Goal: Transaction & Acquisition: Purchase product/service

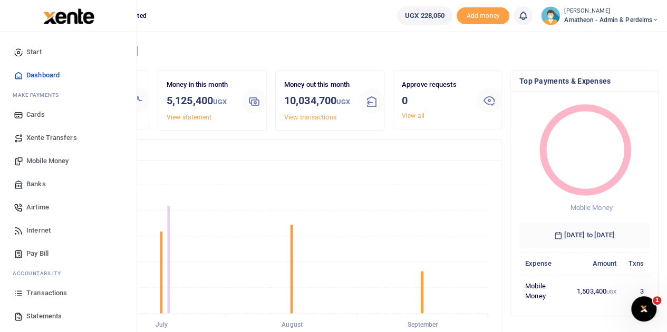
click at [50, 160] on span "Mobile Money" at bounding box center [47, 161] width 42 height 11
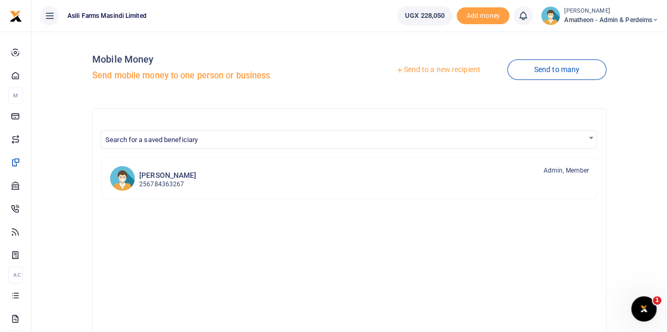
click at [439, 71] on link "Send to a new recipient" at bounding box center [438, 70] width 138 height 19
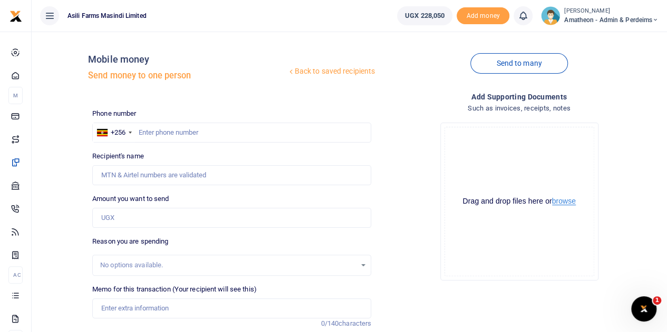
click at [562, 202] on button "browse" at bounding box center [564, 202] width 24 height 8
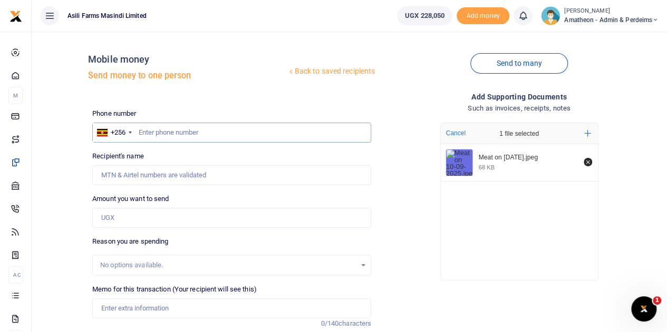
click at [188, 135] on input "text" at bounding box center [231, 133] width 279 height 20
type input "779450048"
type input "Joel Okello"
type input "779450048"
click at [129, 218] on input "Amount you want to send" at bounding box center [231, 218] width 279 height 20
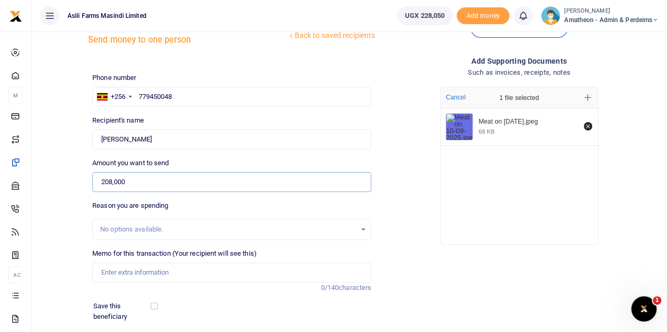
scroll to position [53, 0]
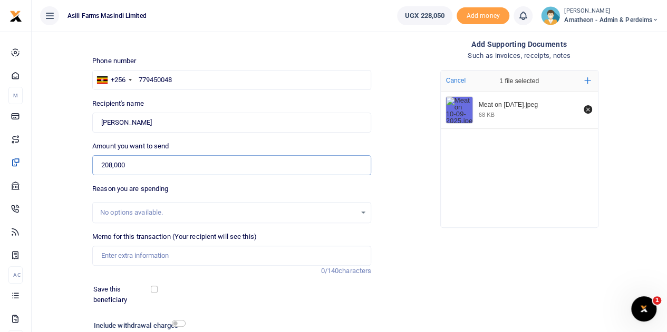
type input "208,000"
click at [153, 256] on input "Memo for this transaction (Your recipient will see this)" at bounding box center [231, 256] width 279 height 20
click at [125, 254] on input "Meat 25kgs for staffs diet Sunday 17th Aug 2025" at bounding box center [231, 256] width 279 height 20
click at [204, 256] on input "Meat 13kgs for staffs diet Sunday 17th Aug 2025" at bounding box center [231, 256] width 279 height 20
click at [203, 254] on input "Meat 13kgs for staffs diet Wed 17th Aug 2025" at bounding box center [231, 256] width 279 height 20
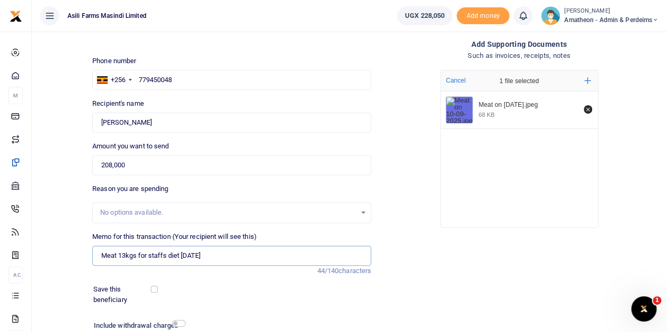
click at [224, 257] on input "Meat 13kgs for staffs diet Wed 10th Aug 2025" at bounding box center [231, 256] width 279 height 20
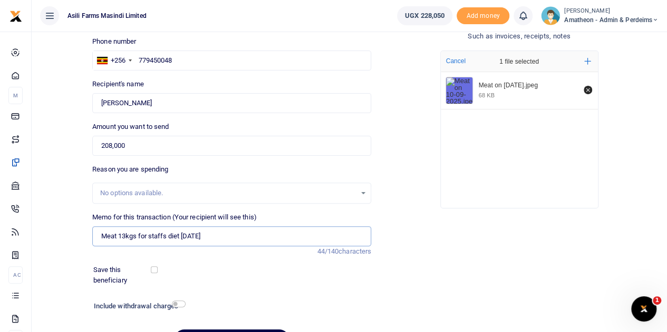
scroll to position [133, 0]
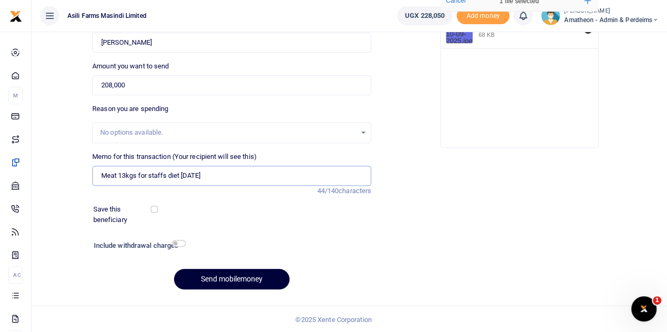
type input "Meat 13kgs for staffs diet Wed 10th Sep 2025"
click at [230, 279] on button "Send mobilemoney" at bounding box center [231, 279] width 115 height 21
